Goal: Task Accomplishment & Management: Complete application form

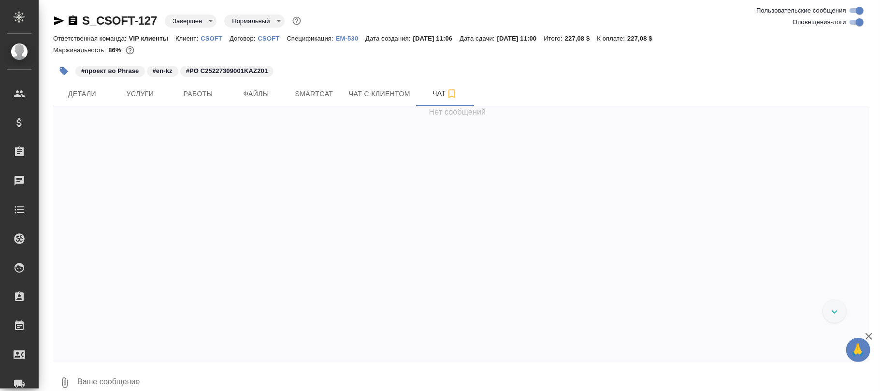
click at [191, 22] on body "🙏 .cls-1 fill:#fff; AWATERA Фокина Наталья n.fokina Клиенты Спецификации Заказы…" at bounding box center [440, 195] width 880 height 391
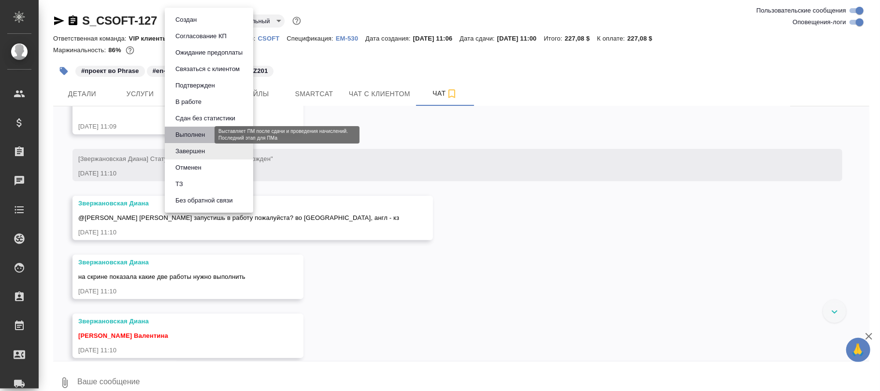
click at [186, 133] on button "Выполнен" at bounding box center [190, 135] width 35 height 11
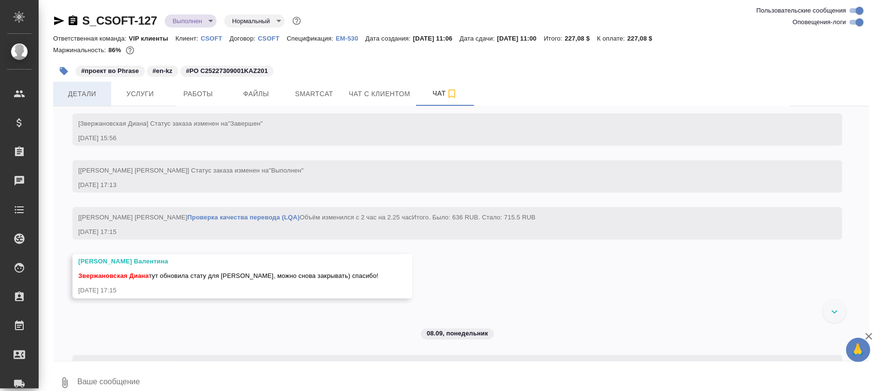
click at [75, 96] on span "Детали" at bounding box center [82, 94] width 46 height 12
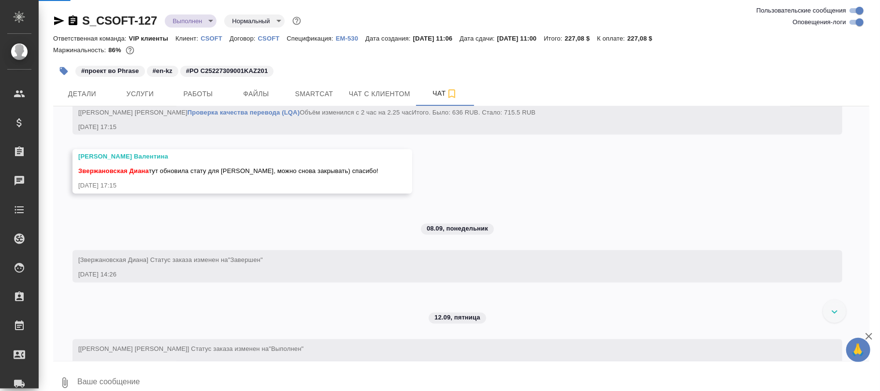
scroll to position [4095, 0]
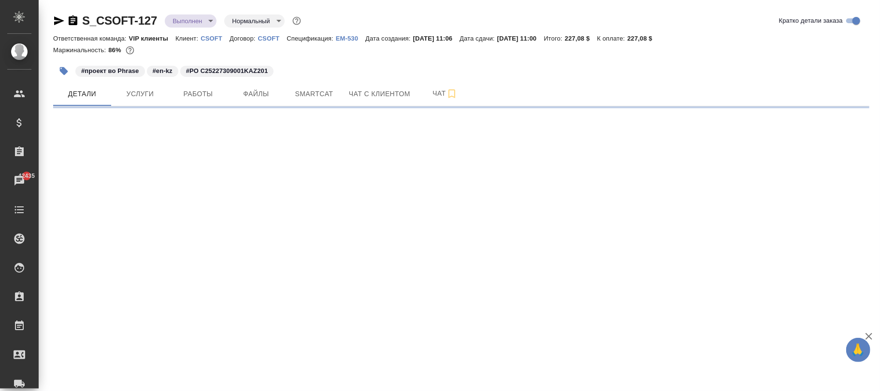
select select "RU"
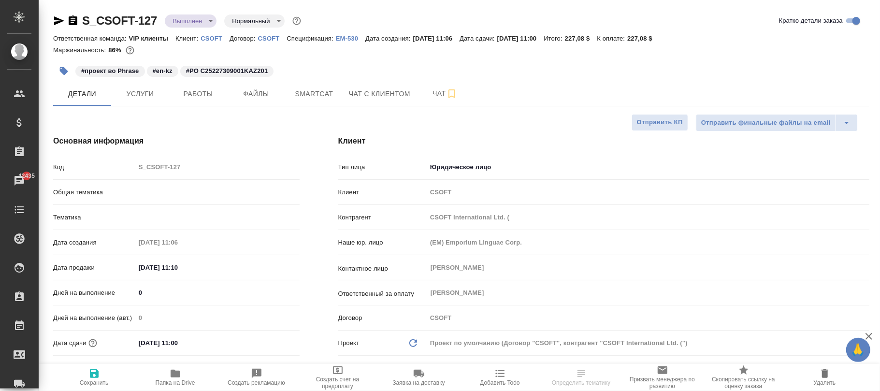
type textarea "x"
click at [102, 374] on span "Сохранить" at bounding box center [94, 377] width 70 height 18
type textarea "x"
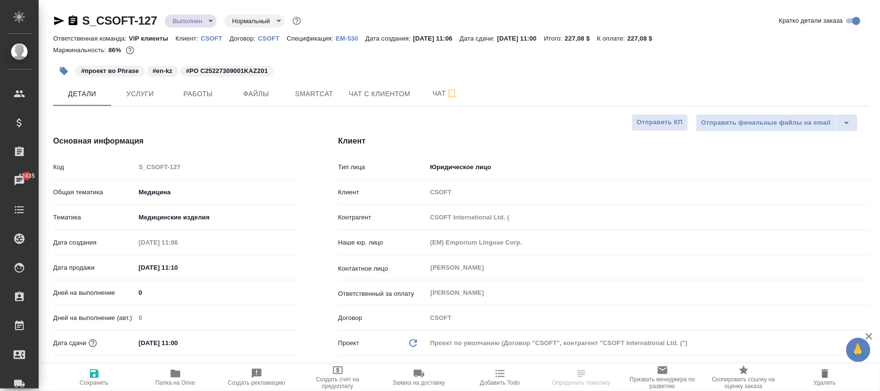
type textarea "x"
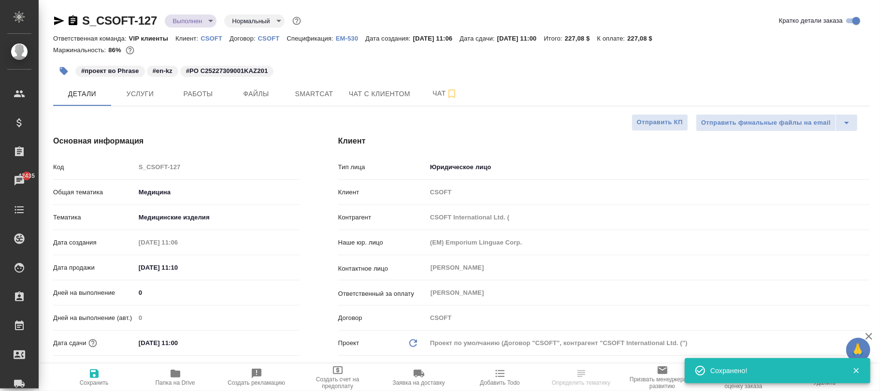
select select "RU"
type textarea "x"
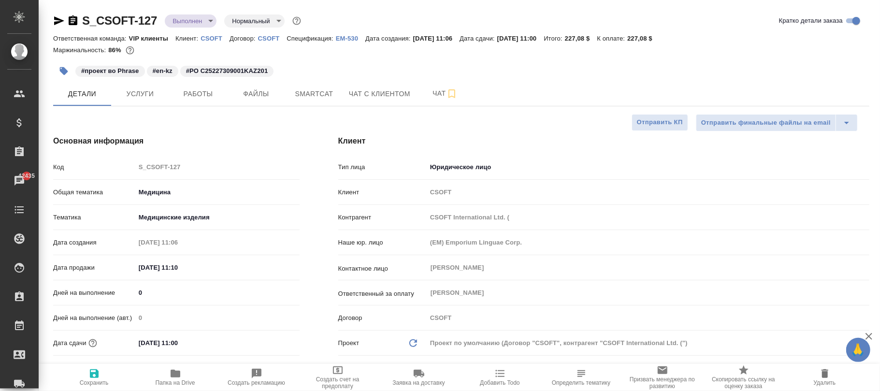
type textarea "x"
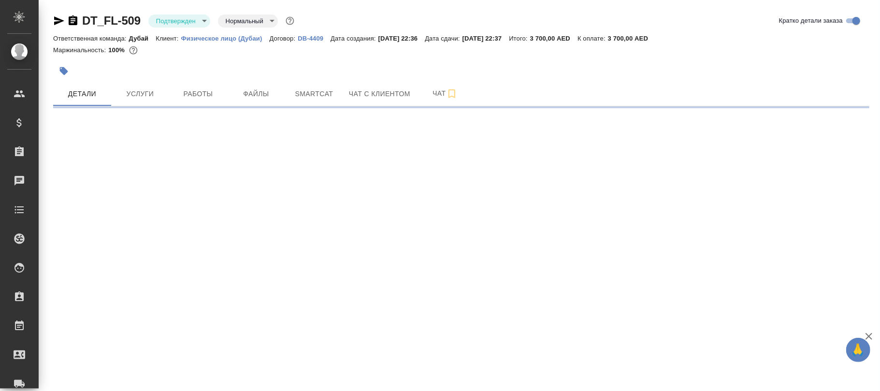
select select "RU"
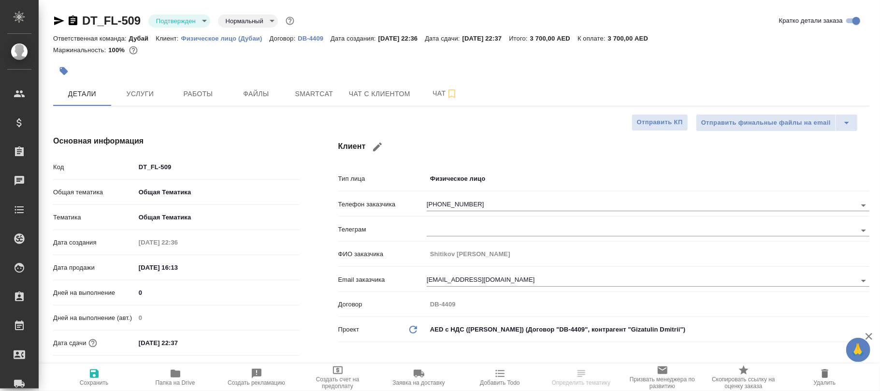
type textarea "x"
click at [472, 178] on body "🙏 .cls-1 fill:#fff; AWATERA [PERSON_NAME][PERSON_NAME] Спецификации Заказы Чаты…" at bounding box center [440, 195] width 880 height 391
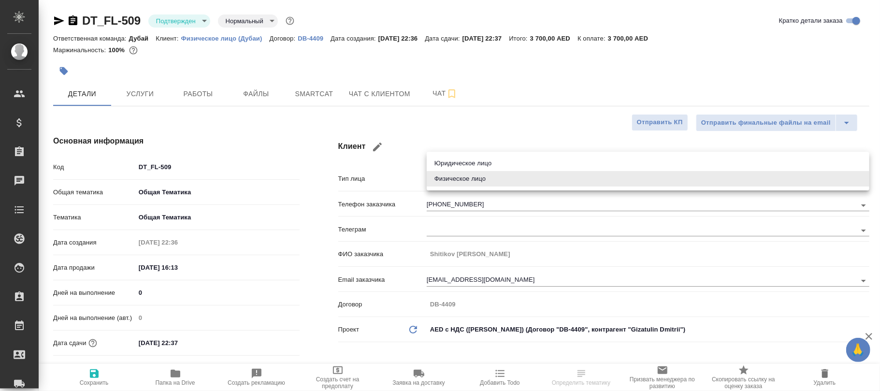
click at [468, 167] on li "Юридическое лицо" at bounding box center [648, 163] width 443 height 15
type input "company"
type textarea "x"
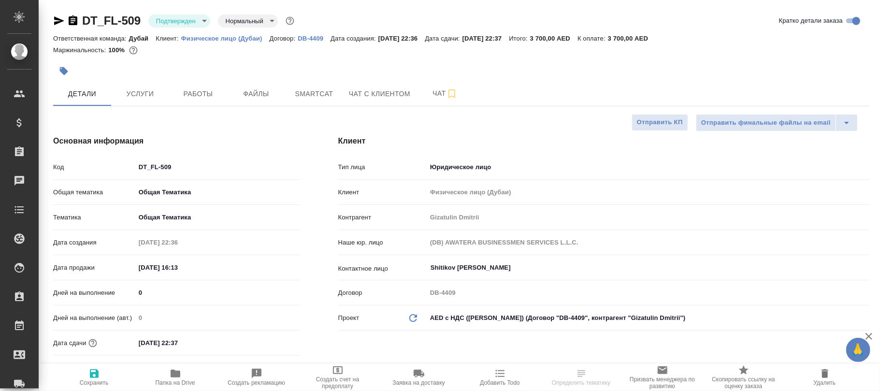
click at [93, 375] on icon "button" at bounding box center [94, 373] width 9 height 9
type textarea "x"
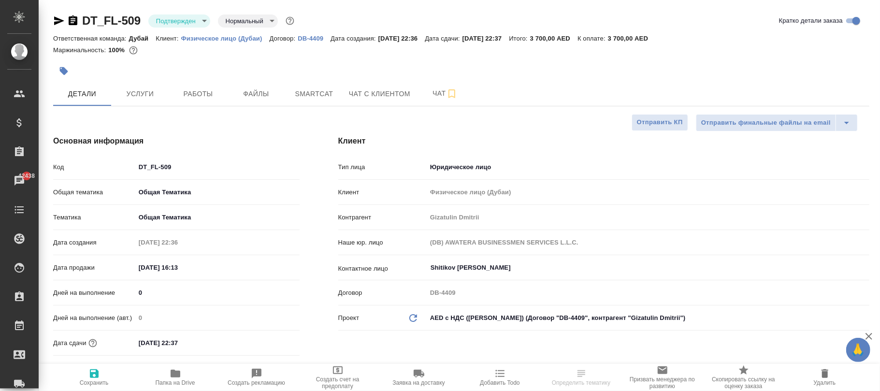
type textarea "x"
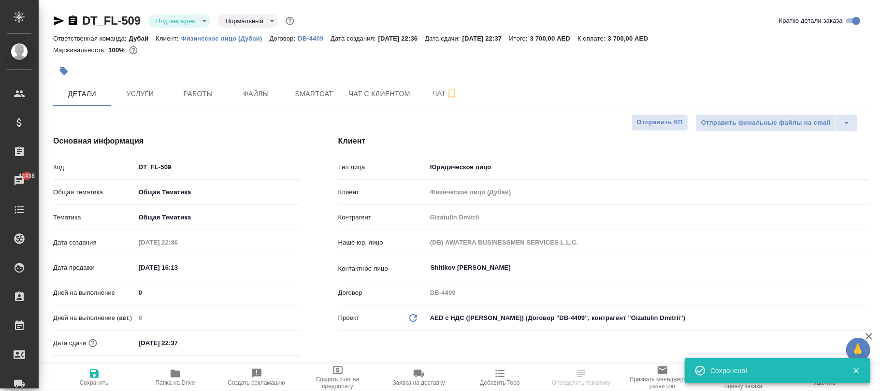
select select "RU"
type textarea "x"
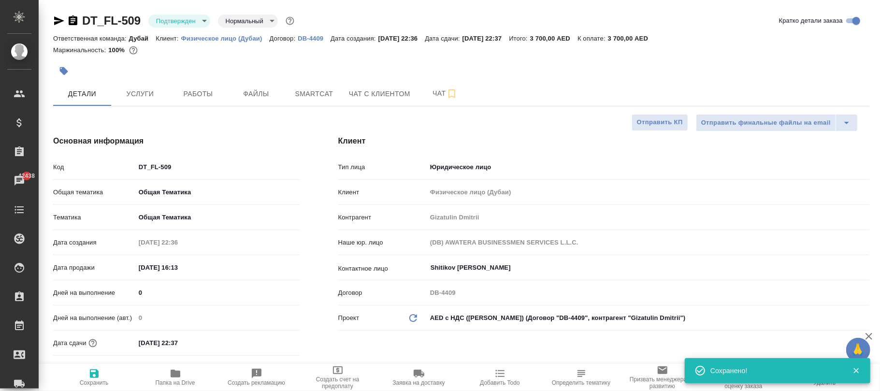
type textarea "x"
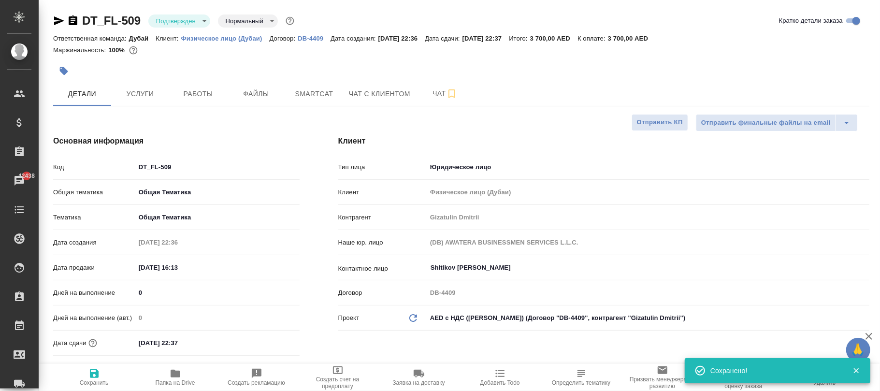
type textarea "x"
